Goal: Find specific page/section: Find specific page/section

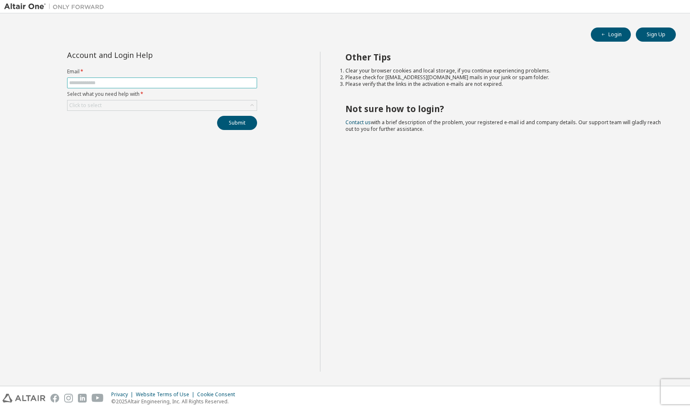
click at [184, 80] on input "text" at bounding box center [162, 83] width 186 height 7
type input "**********"
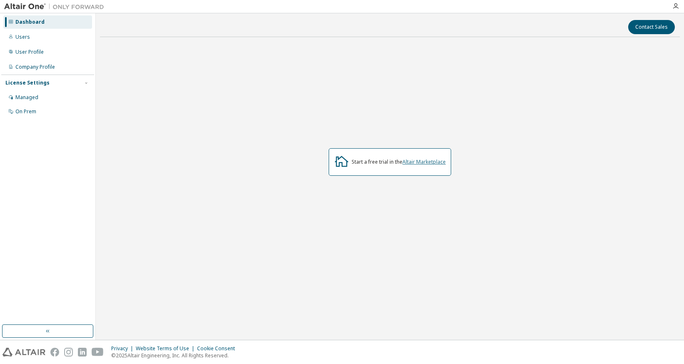
click at [426, 163] on link "Altair Marketplace" at bounding box center [424, 161] width 43 height 7
